Goal: Task Accomplishment & Management: Complete application form

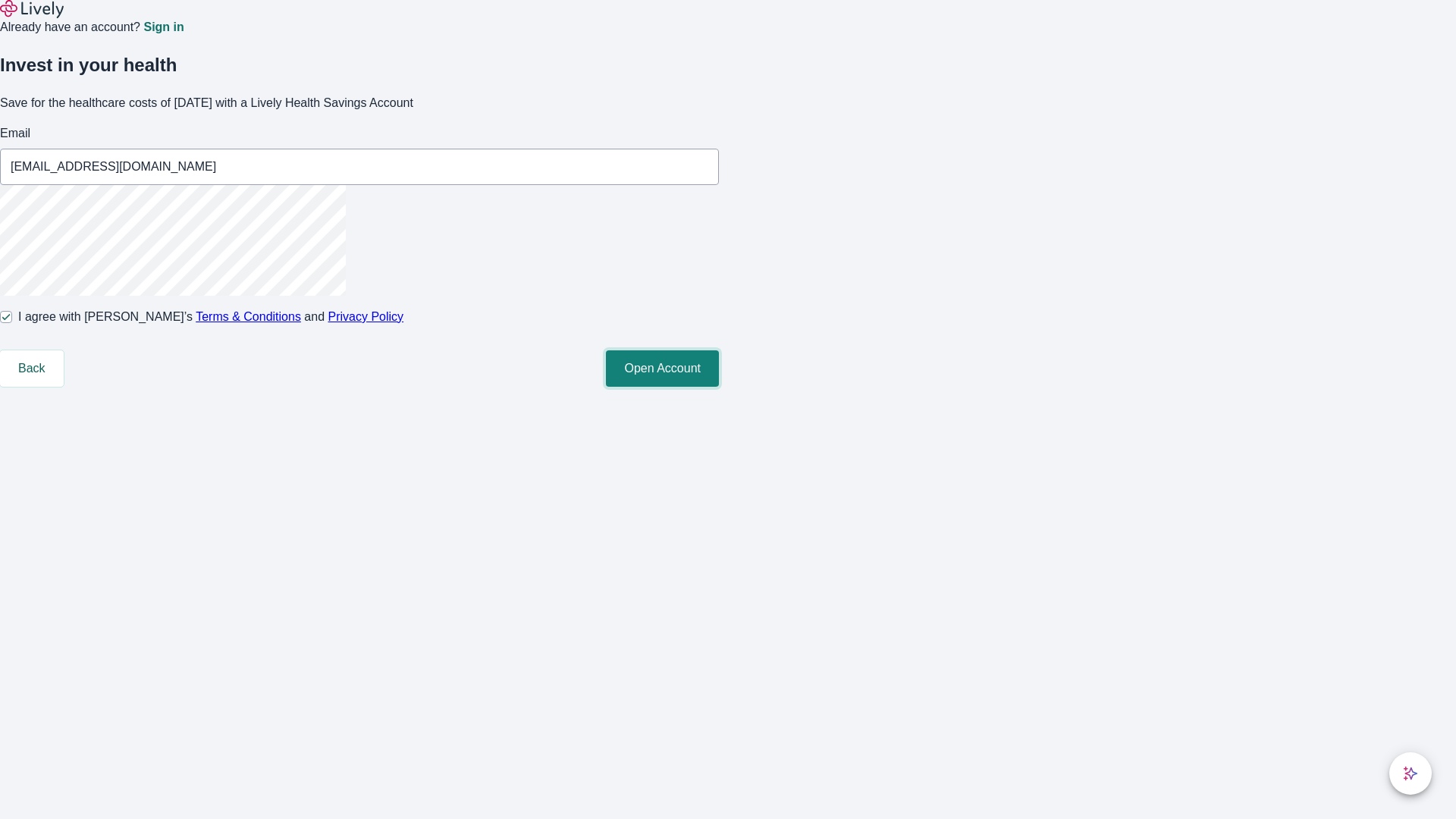
click at [719, 387] on button "Open Account" at bounding box center [662, 368] width 113 height 36
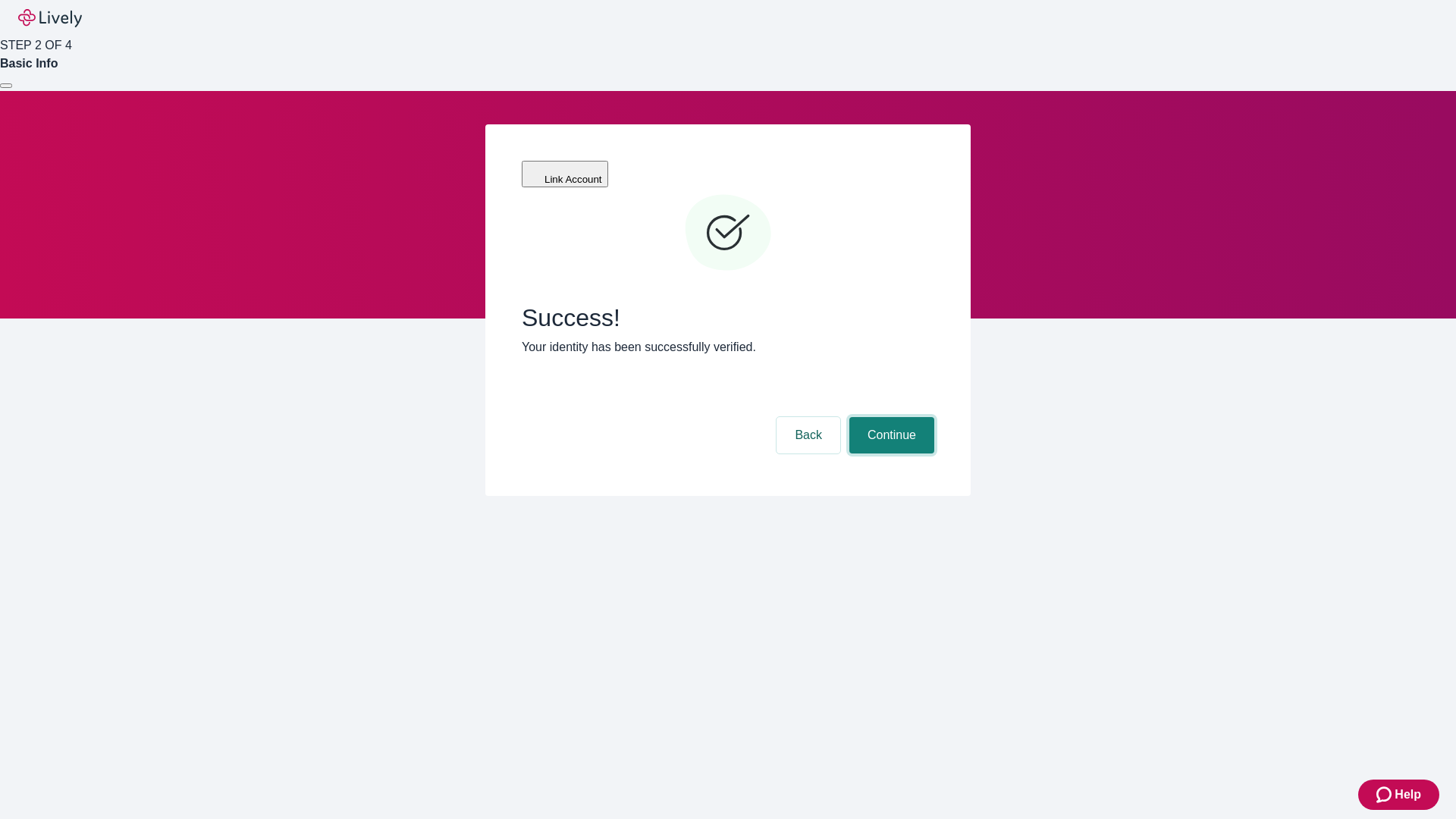
click at [890, 417] on button "Continue" at bounding box center [891, 435] width 85 height 36
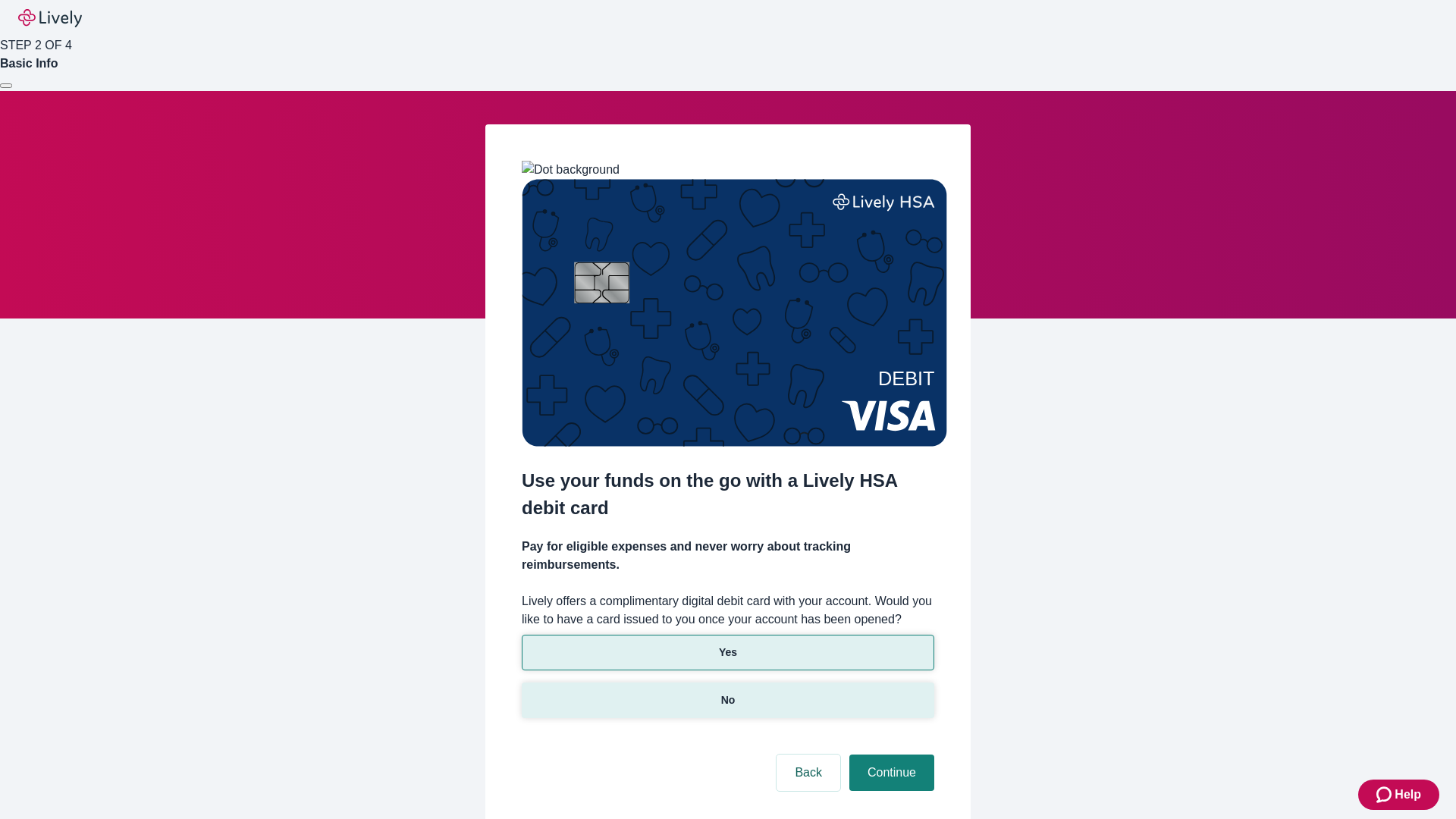
click at [728, 693] on p "No" at bounding box center [728, 701] width 15 height 16
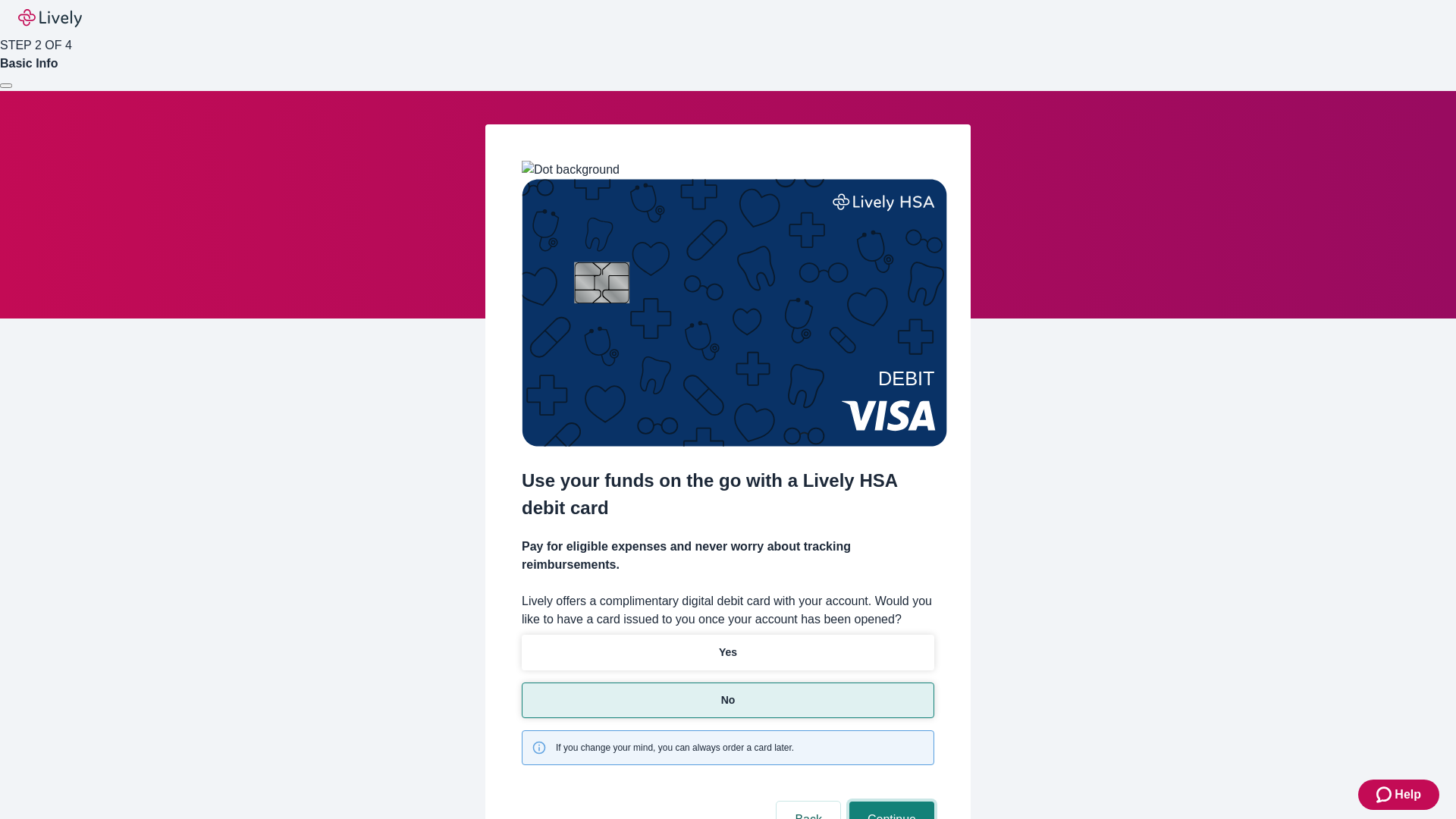
click at [890, 802] on button "Continue" at bounding box center [891, 820] width 85 height 36
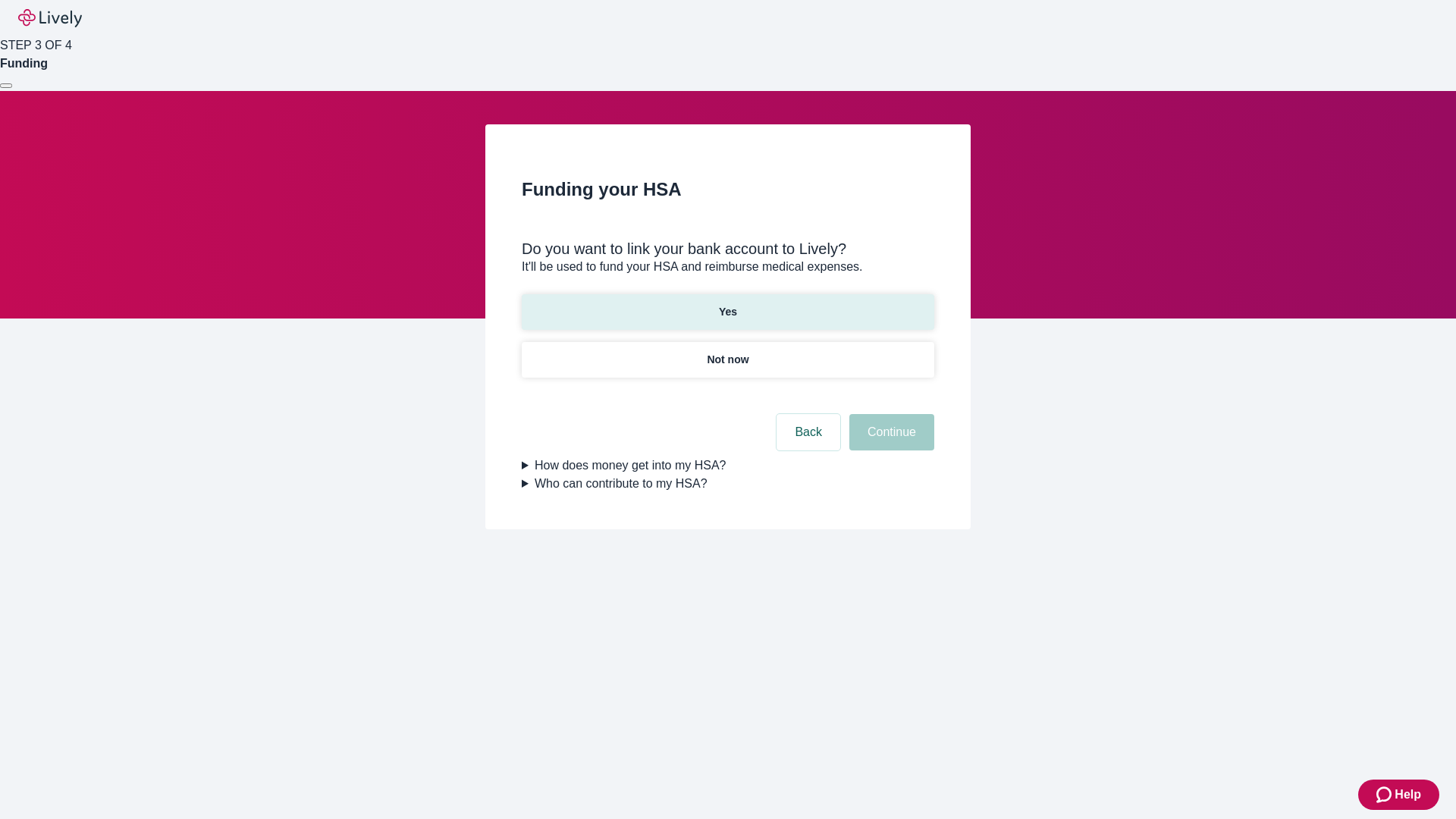
click at [728, 304] on p "Yes" at bounding box center [728, 312] width 18 height 16
click at [890, 415] on button "Continue" at bounding box center [891, 433] width 85 height 36
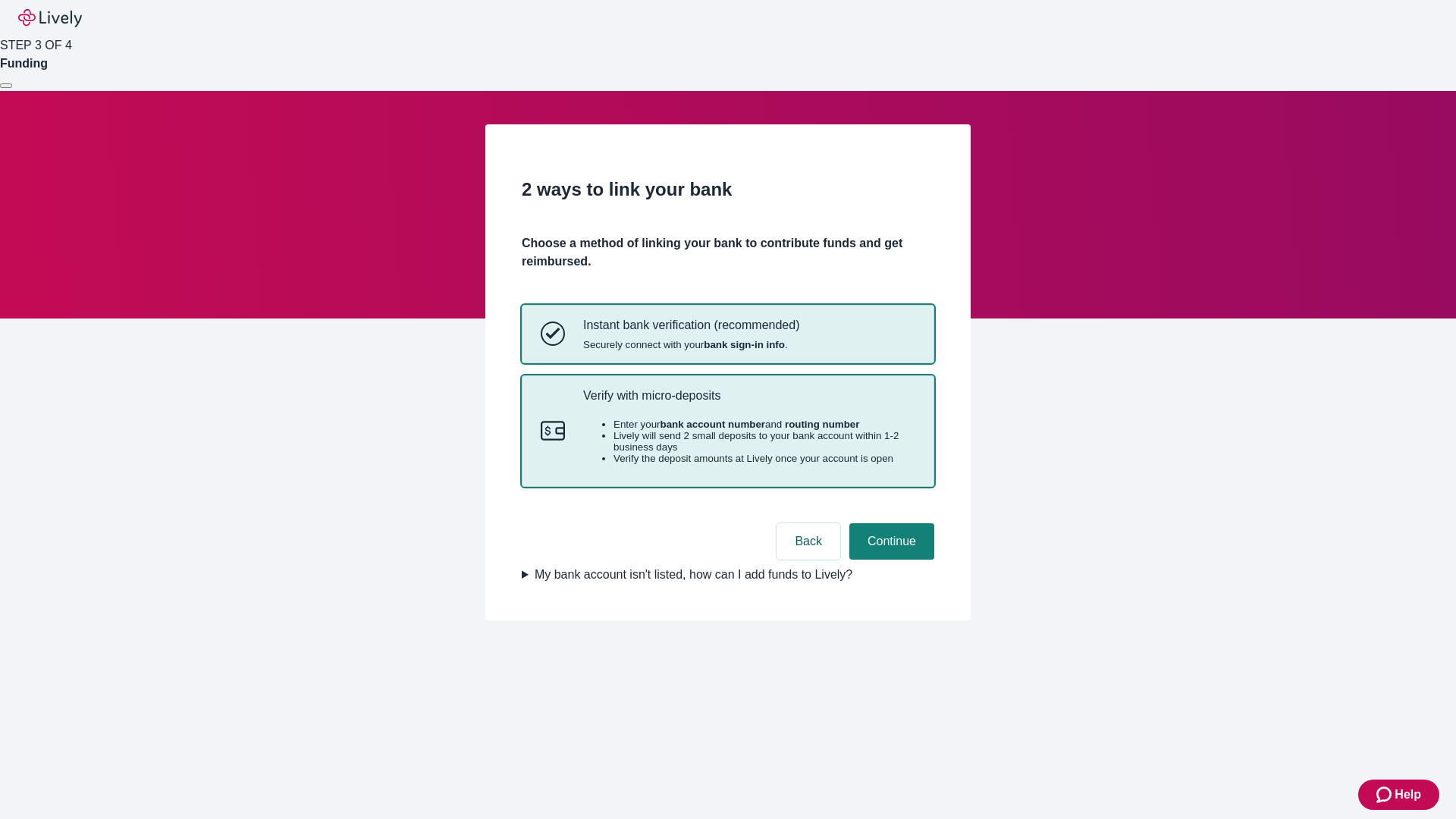
click at [748, 403] on p "Verify with micro-deposits" at bounding box center [749, 395] width 332 height 15
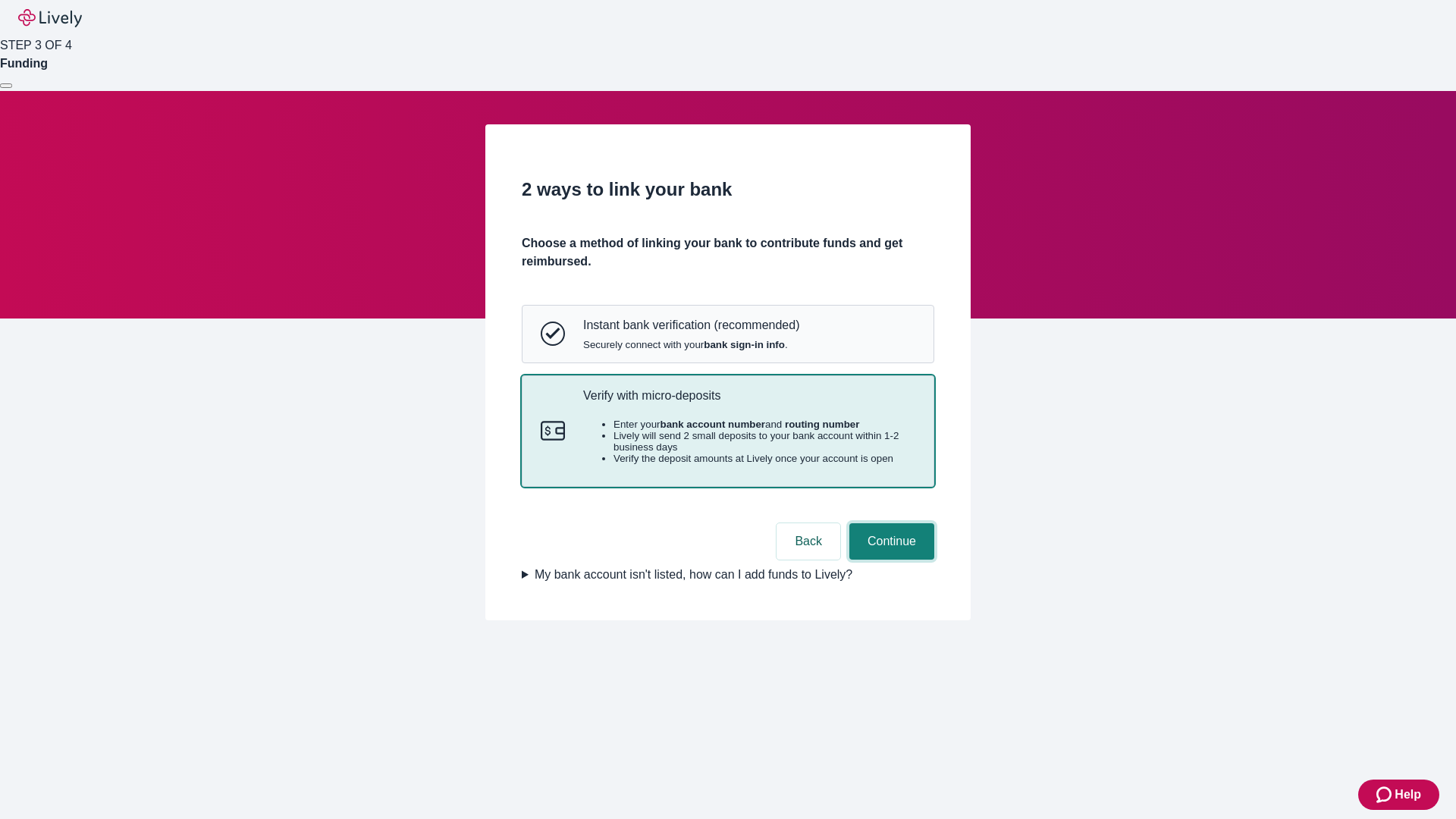
click at [890, 560] on button "Continue" at bounding box center [891, 542] width 85 height 36
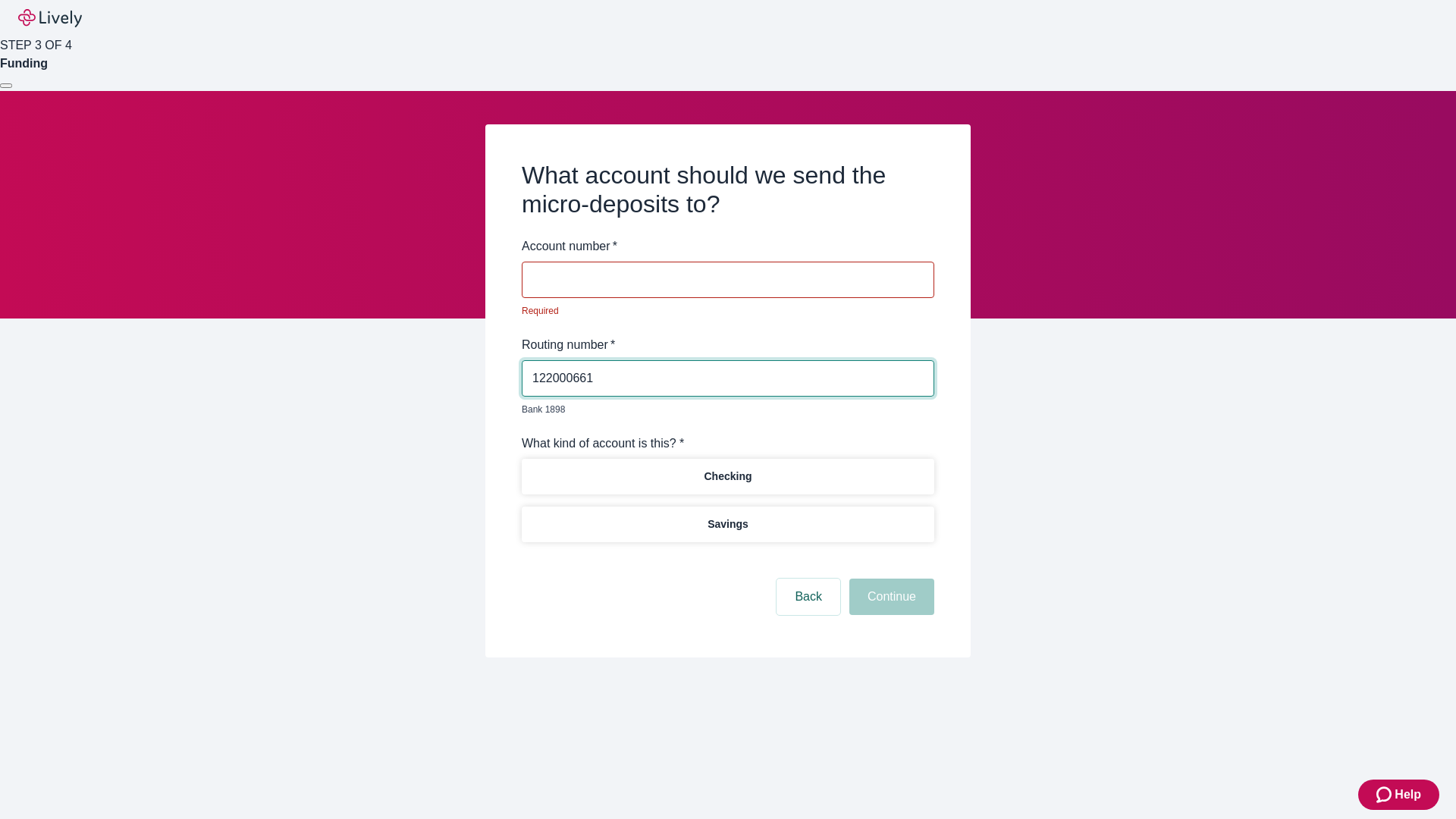
type input "122000661"
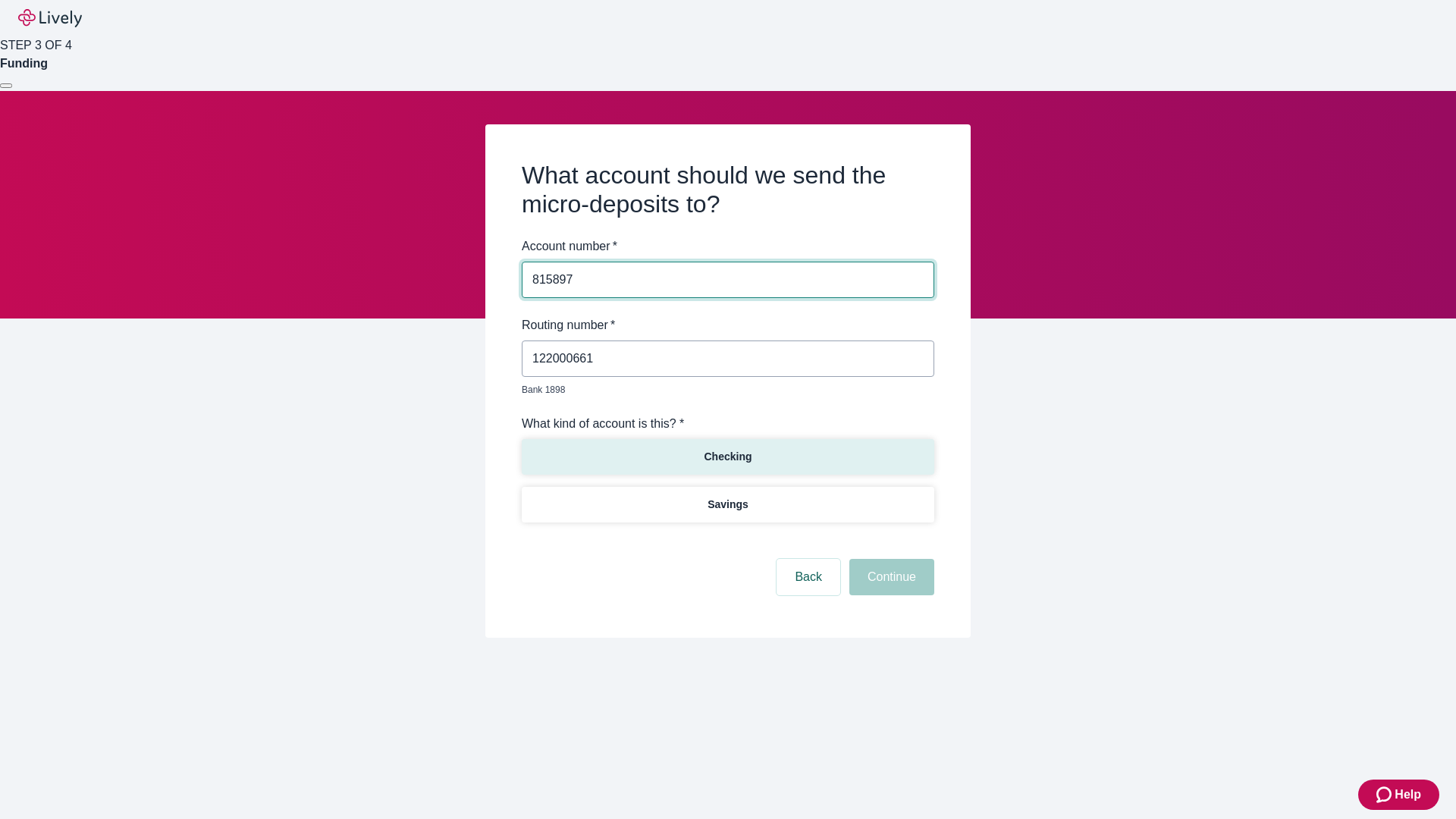
type input "815897"
click at [728, 449] on p "Checking" at bounding box center [728, 457] width 48 height 16
